Goal: Transaction & Acquisition: Purchase product/service

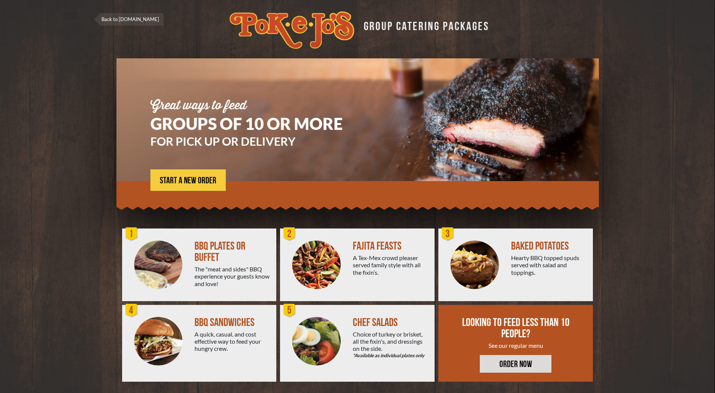
scroll to position [4, 0]
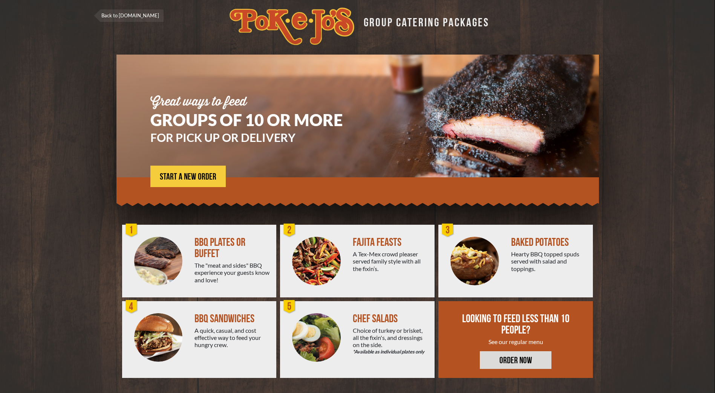
click at [560, 254] on div "Hearty BBQ topped spuds served with salad and toppings." at bounding box center [549, 262] width 76 height 22
click at [525, 362] on link "ORDER NOW" at bounding box center [516, 361] width 72 height 18
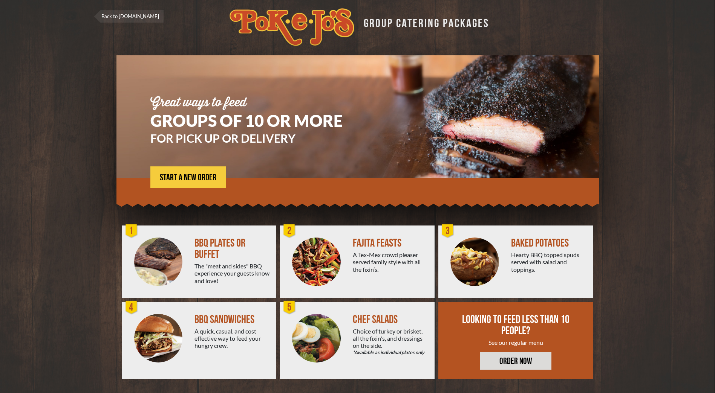
scroll to position [4, 0]
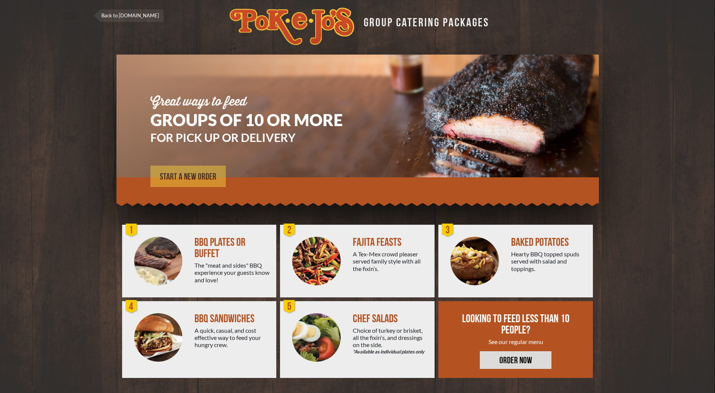
click at [179, 170] on link "START A NEW ORDER" at bounding box center [187, 176] width 75 height 21
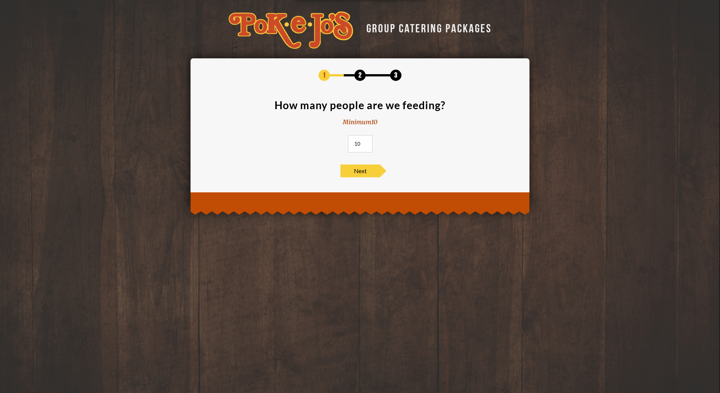
click at [363, 145] on input "10" at bounding box center [360, 143] width 24 height 17
click at [366, 142] on input "11" at bounding box center [360, 143] width 24 height 17
click at [366, 142] on input "12" at bounding box center [360, 143] width 24 height 17
click at [366, 142] on input "13" at bounding box center [360, 143] width 24 height 17
click at [366, 142] on input "14" at bounding box center [360, 143] width 24 height 17
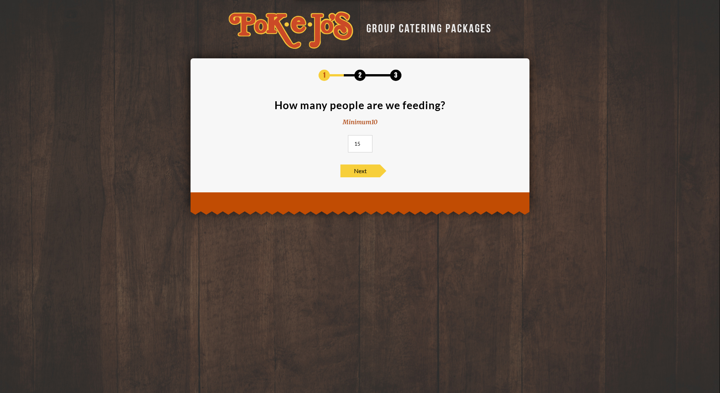
click at [366, 142] on input "15" at bounding box center [360, 143] width 24 height 17
click at [366, 142] on input "16" at bounding box center [360, 143] width 24 height 17
click at [366, 142] on input "17" at bounding box center [360, 143] width 24 height 17
type input "1"
type input "50"
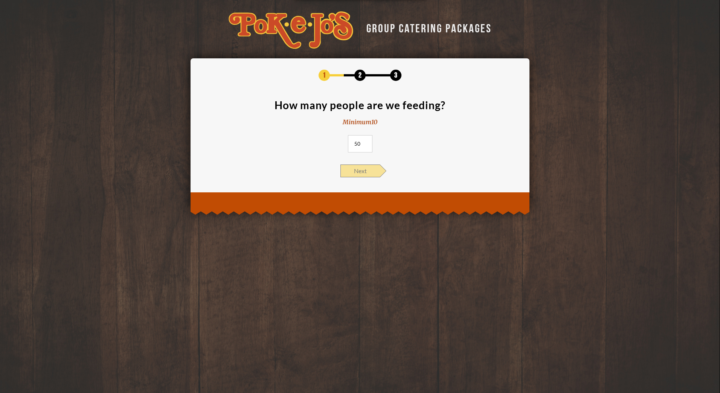
click at [366, 170] on span "Next" at bounding box center [361, 171] width 40 height 13
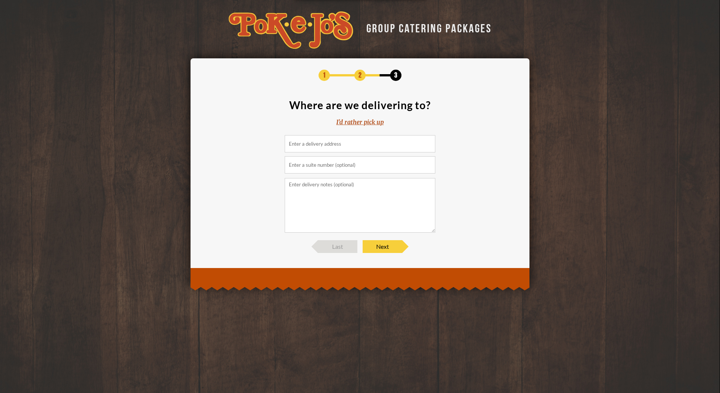
click at [350, 145] on input at bounding box center [360, 143] width 151 height 17
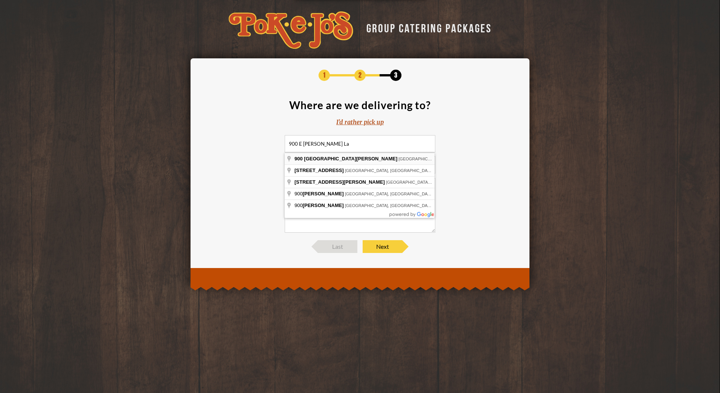
type input "900 East Parmer Lane, Austin, TX, USA"
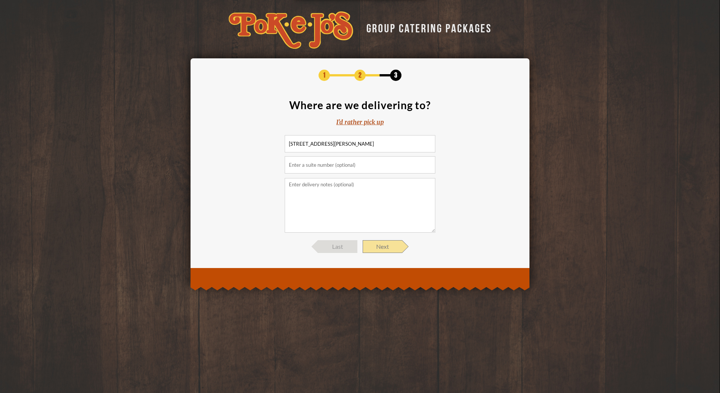
click at [384, 247] on span "Next" at bounding box center [383, 246] width 40 height 13
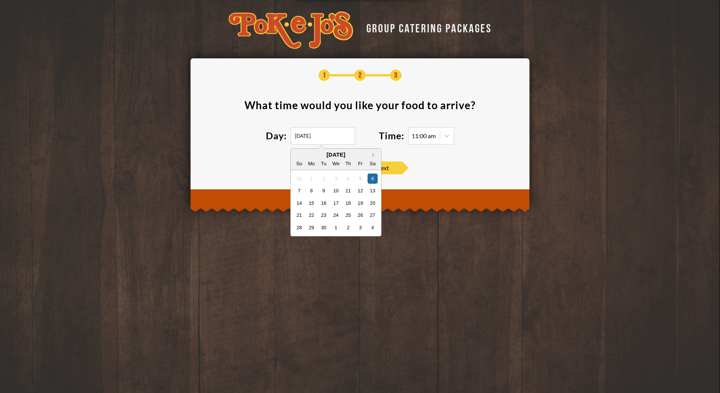
click at [316, 136] on input "09/06/2025" at bounding box center [323, 135] width 64 height 17
click at [351, 202] on div "18" at bounding box center [348, 203] width 10 height 10
type input "09/18/2025"
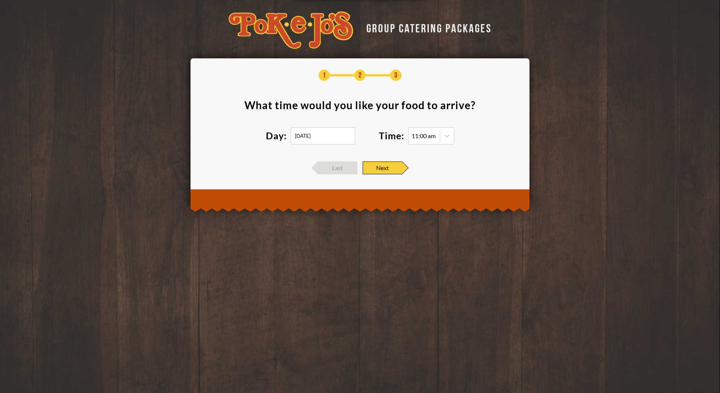
click at [390, 173] on span "Next" at bounding box center [383, 168] width 40 height 13
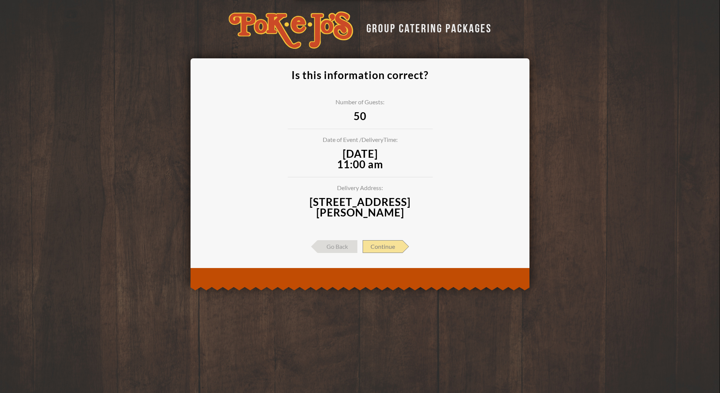
click at [385, 250] on span "Continue" at bounding box center [383, 246] width 40 height 13
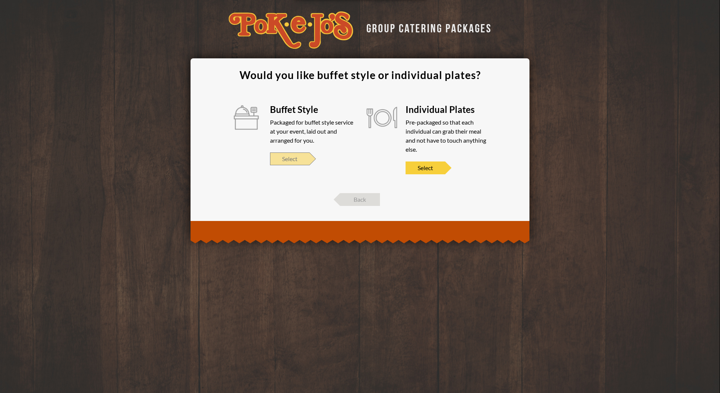
click at [294, 159] on span "Select" at bounding box center [290, 159] width 40 height 13
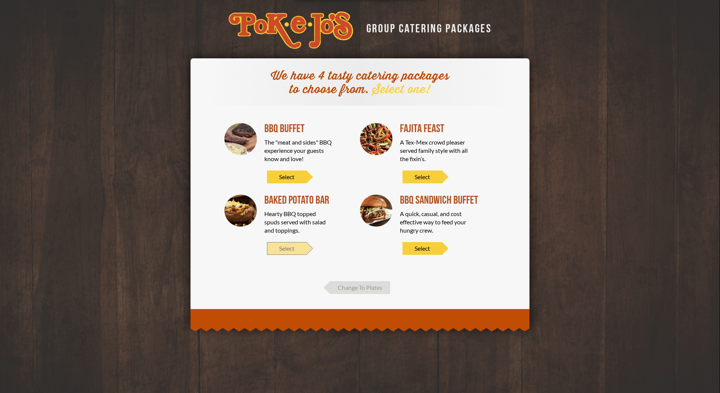
click at [298, 250] on span "Select" at bounding box center [287, 248] width 40 height 13
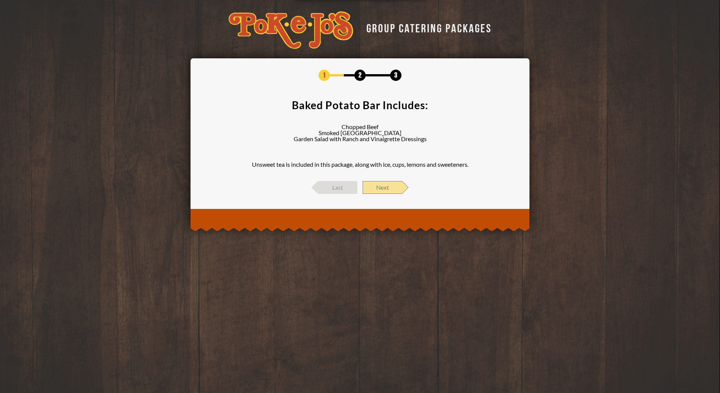
click at [383, 185] on span "Next" at bounding box center [383, 187] width 40 height 13
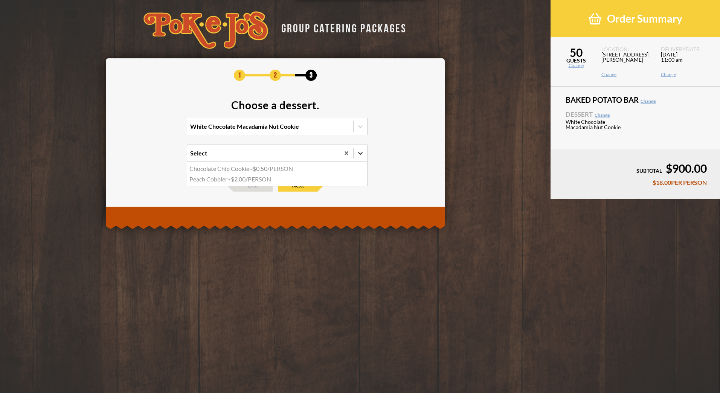
click at [358, 153] on icon at bounding box center [361, 154] width 8 height 8
click at [158, 157] on input "option Chocolate Chip Cookie focused, 1 of 2. 2 results available. Use Up and D…" at bounding box center [158, 157] width 0 height 0
click at [291, 167] on div "Chocolate Chip Cookie +$0.50/PERSON" at bounding box center [277, 169] width 180 height 11
click at [158, 157] on input "option Chocolate Chip Cookie focused, 1 of 2. 2 results available. Use Up and D…" at bounding box center [158, 157] width 0 height 0
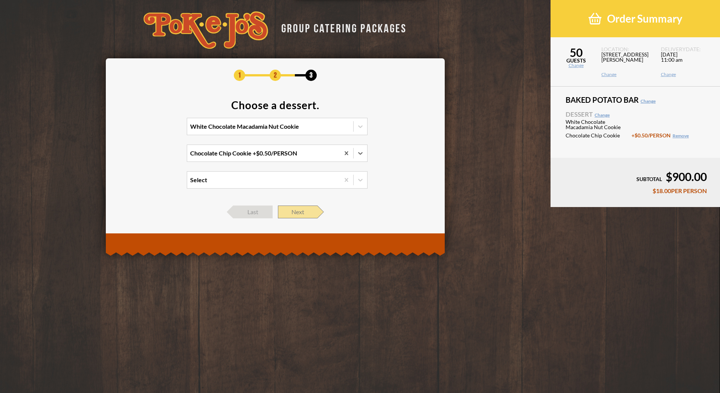
click at [292, 211] on span "Next" at bounding box center [298, 212] width 40 height 13
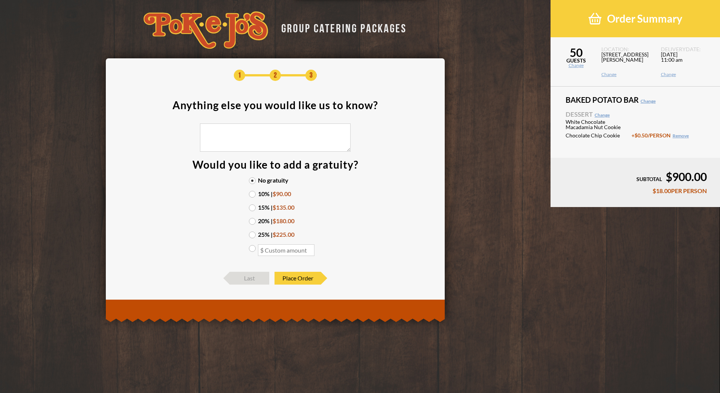
click at [255, 222] on label "20% | $180.00" at bounding box center [275, 221] width 53 height 6
click at [0, 0] on input "20% | $180.00" at bounding box center [0, 0] width 0 height 0
click at [646, 99] on link "Change" at bounding box center [648, 101] width 15 height 6
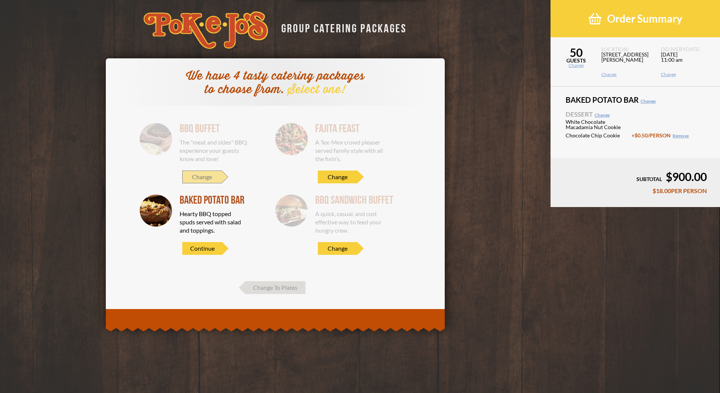
click at [205, 178] on span "Change" at bounding box center [202, 177] width 40 height 13
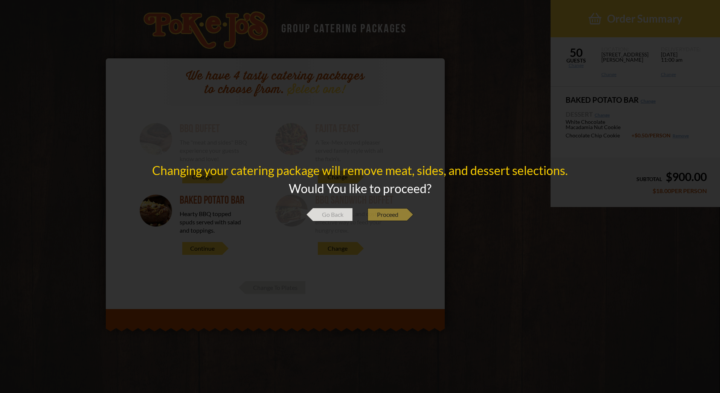
click at [382, 217] on span "Proceed" at bounding box center [388, 214] width 40 height 13
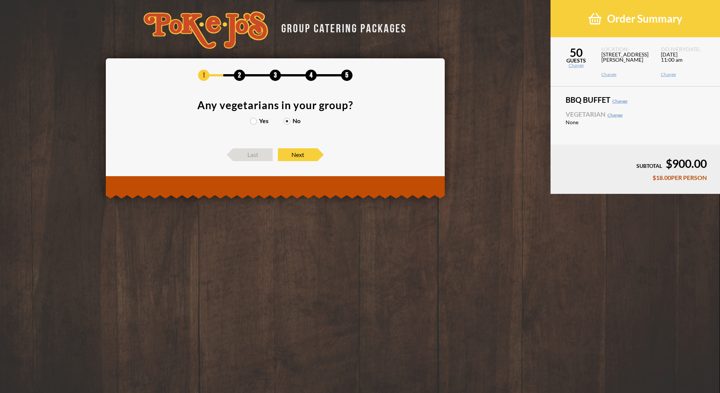
click at [254, 121] on label "Yes" at bounding box center [259, 121] width 18 height 6
click at [0, 0] on input "Yes" at bounding box center [0, 0] width 0 height 0
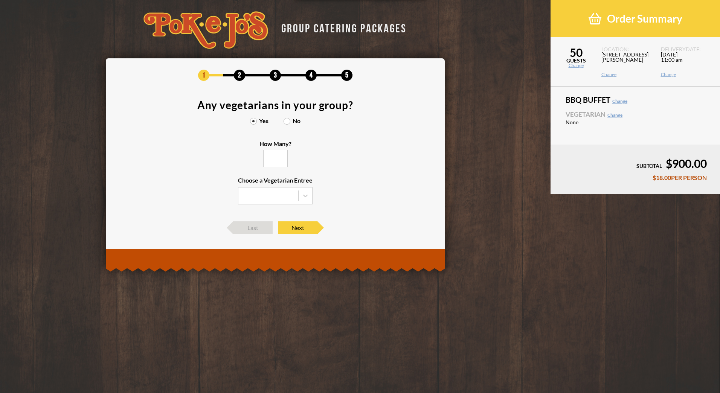
click at [278, 162] on input "How Many?" at bounding box center [275, 158] width 24 height 17
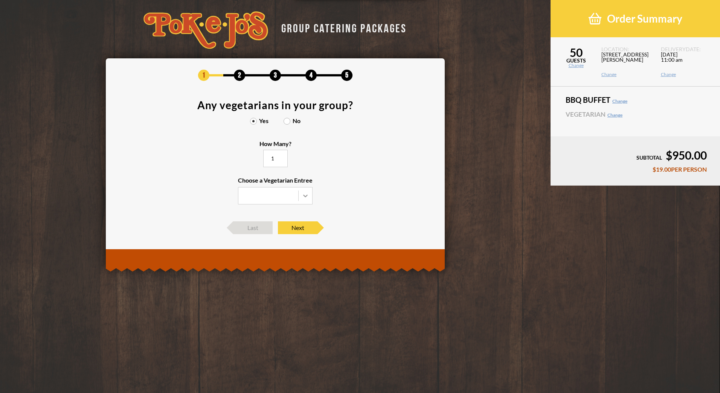
click at [307, 194] on icon at bounding box center [306, 196] width 8 height 8
click at [0, 0] on input "Choose a Vegetarian Entree" at bounding box center [0, 0] width 0 height 0
click at [273, 220] on div "Baked Potato" at bounding box center [276, 222] width 74 height 11
click at [0, 0] on input "Choose a Vegetarian Entree Veggie Skewers Baked Potato Entree Salad" at bounding box center [0, 0] width 0 height 0
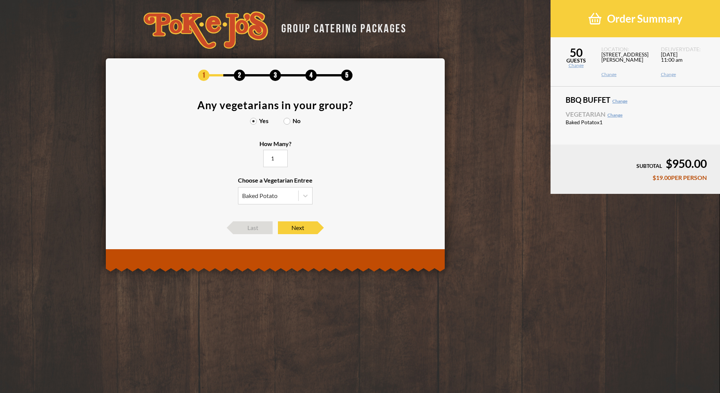
type input "1"
click at [350, 202] on section "Any vegetarians in your group? Yes No How Many? 1 Choose a Vegetarian Entree Ba…" at bounding box center [275, 157] width 317 height 114
click at [307, 226] on span "Next" at bounding box center [298, 228] width 40 height 13
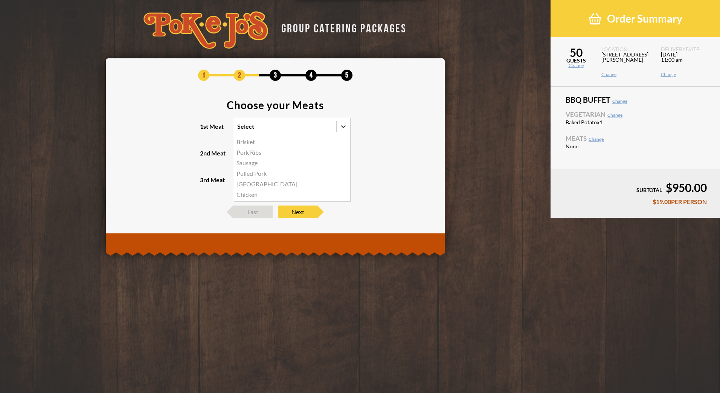
click at [346, 129] on icon at bounding box center [344, 127] width 8 height 8
click at [205, 130] on input "1st Meat option Brisket focused, 1 of 6. 6 results available. Use Up and Down t…" at bounding box center [205, 130] width 0 height 0
click at [254, 144] on div "Brisket" at bounding box center [292, 142] width 116 height 11
click at [205, 130] on input "1st Meat option Brisket focused, 1 of 6. 6 results available. Use Up and Down t…" at bounding box center [205, 130] width 0 height 0
click at [344, 154] on icon at bounding box center [344, 154] width 8 height 8
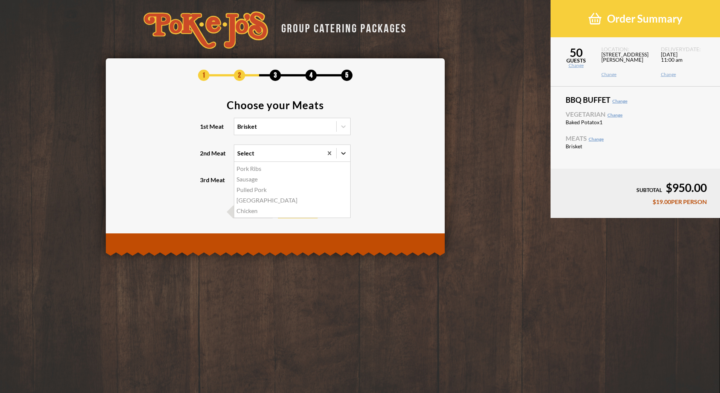
click at [205, 157] on input "2nd Meat option Pork Ribs focused, 1 of 5. 5 results available. Use Up and Down…" at bounding box center [205, 157] width 0 height 0
click at [257, 172] on div "Pork Ribs" at bounding box center [292, 169] width 116 height 11
click at [205, 157] on input "2nd Meat option Pork Ribs focused, 1 of 5. 5 results available. Use Up and Down…" at bounding box center [205, 157] width 0 height 0
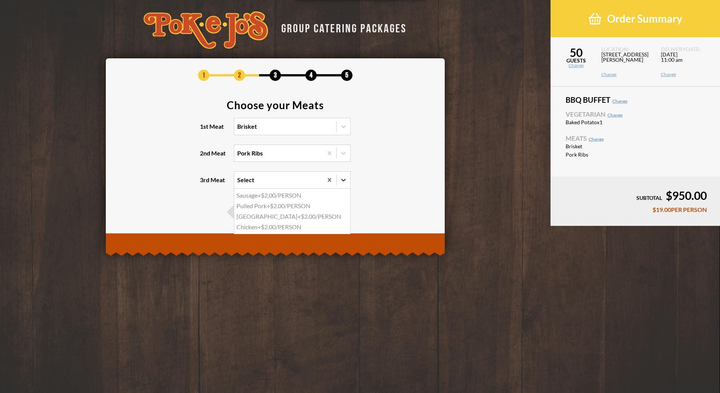
click at [346, 183] on div at bounding box center [344, 180] width 14 height 14
click at [205, 184] on input "3rd Meat option Sausage focused, 1 of 4. 4 results available. Use Up and Down t…" at bounding box center [205, 184] width 0 height 0
click at [295, 207] on div "Pulled Pork +$2.00/PERSON" at bounding box center [292, 206] width 116 height 11
click at [205, 184] on input "3rd Meat option Pulled Pork focused, 2 of 4. 4 results available. Use Up and Do…" at bounding box center [205, 184] width 0 height 0
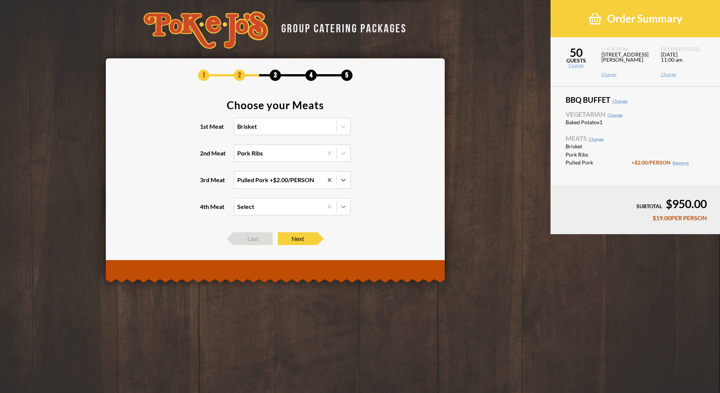
click at [343, 208] on icon at bounding box center [344, 207] width 8 height 8
click at [205, 210] on input "4th Meat Select" at bounding box center [205, 210] width 0 height 0
click at [274, 222] on div "Sausage +$2.00/PERSON" at bounding box center [292, 222] width 116 height 11
click at [205, 210] on input "4th Meat option Sausage focused, 1 of 3. 3 results available. Use Up and Down t…" at bounding box center [205, 210] width 0 height 0
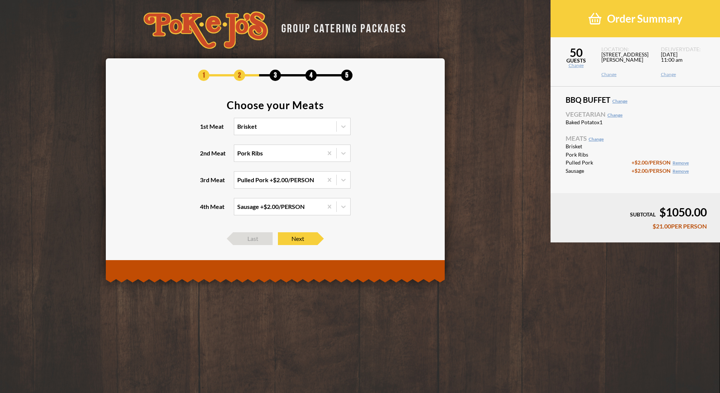
click at [482, 237] on div "GROUP CATERING PACKAGES 1 2 3 4 5 Choose your Meats 1st Meat Brisket 2nd Meat P…" at bounding box center [275, 139] width 551 height 279
click at [183, 20] on img at bounding box center [206, 30] width 125 height 38
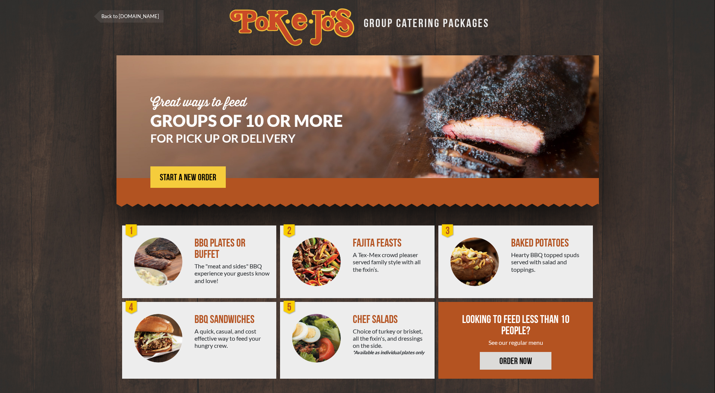
scroll to position [4, 0]
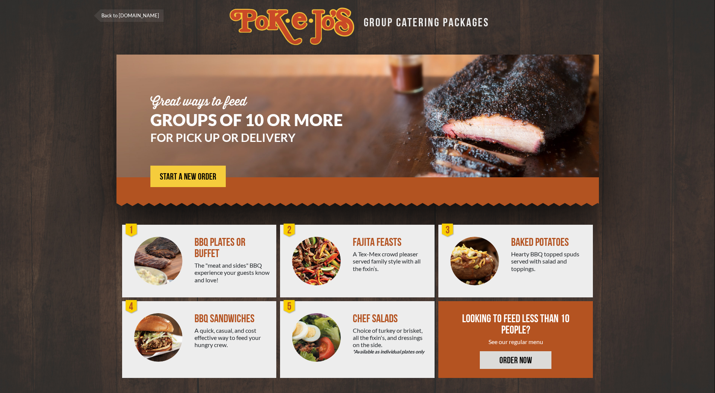
click at [212, 261] on div "BBQ PLATES OR BUFFET The "meat and sides" BBQ experience your guests know and l…" at bounding box center [235, 261] width 82 height 73
click at [110, 13] on link "Back to [DOMAIN_NAME]" at bounding box center [129, 15] width 70 height 12
